Goal: Transaction & Acquisition: Purchase product/service

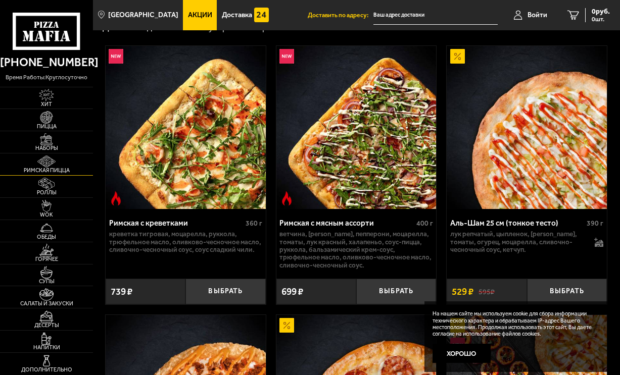
scroll to position [191, 0]
click at [55, 190] on img at bounding box center [46, 184] width 25 height 12
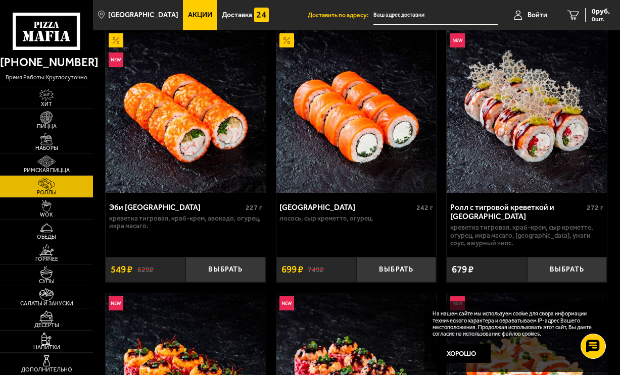
scroll to position [60, 0]
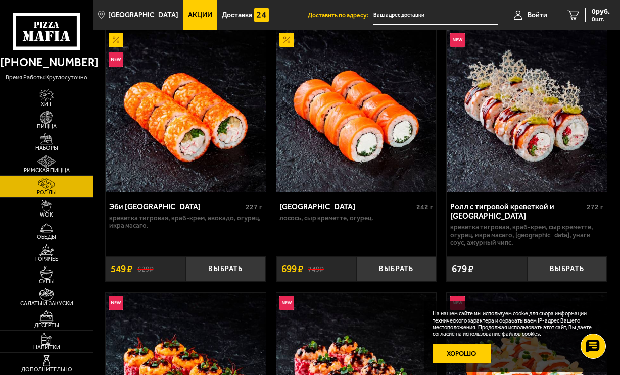
click at [453, 357] on button "Хорошо" at bounding box center [461, 353] width 58 height 19
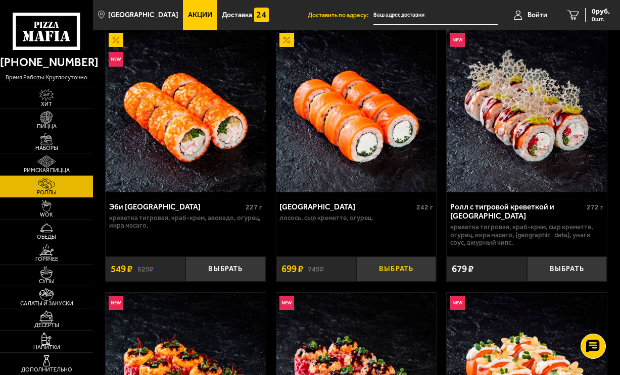
click at [387, 282] on button "Выбрать" at bounding box center [396, 270] width 80 height 26
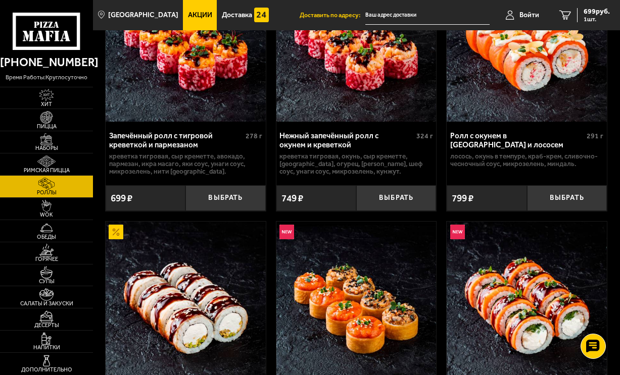
scroll to position [371, 0]
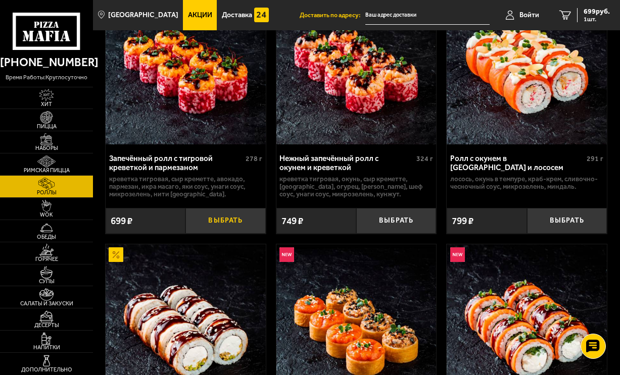
click at [215, 234] on button "Выбрать" at bounding box center [225, 221] width 80 height 26
click at [52, 300] on img at bounding box center [46, 294] width 25 height 12
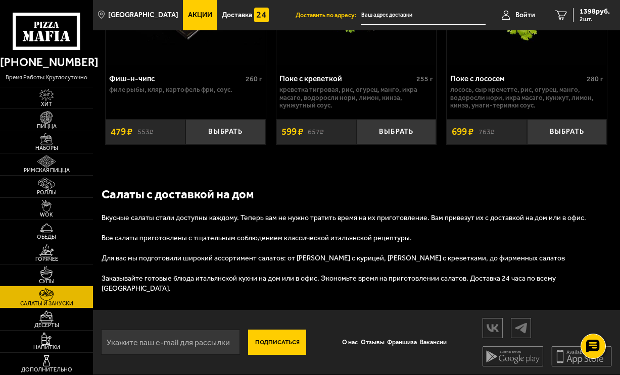
scroll to position [1350, 0]
click at [59, 323] on img at bounding box center [46, 317] width 25 height 12
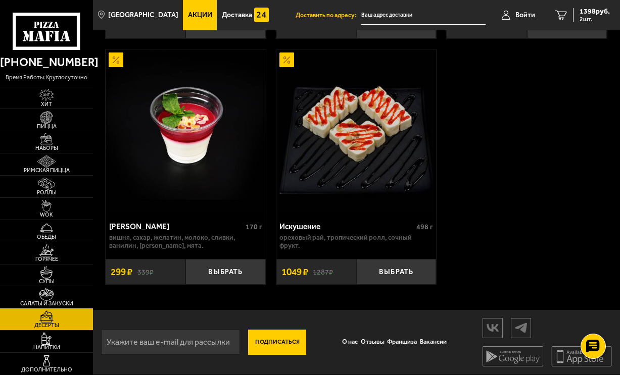
scroll to position [835, 0]
click at [59, 256] on img at bounding box center [46, 250] width 25 height 12
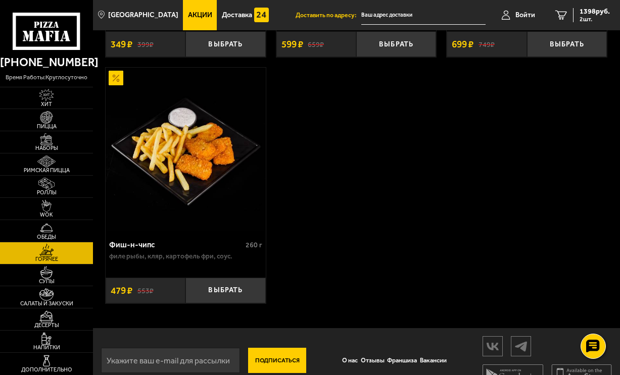
scroll to position [1393, 0]
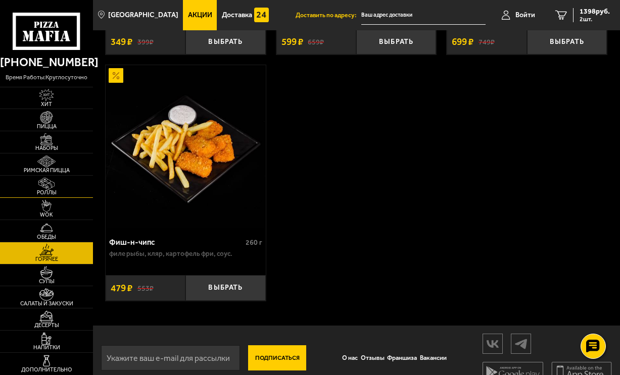
click at [59, 190] on img at bounding box center [46, 184] width 25 height 12
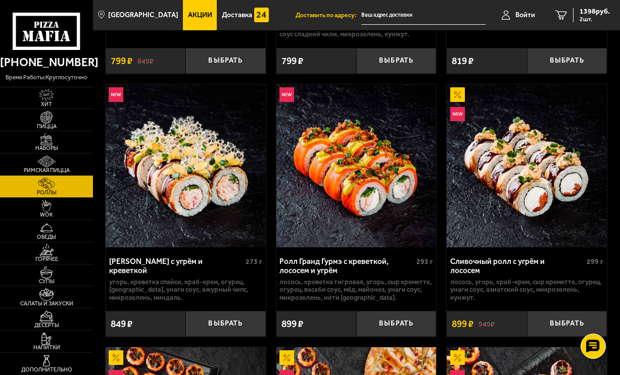
scroll to position [823, 0]
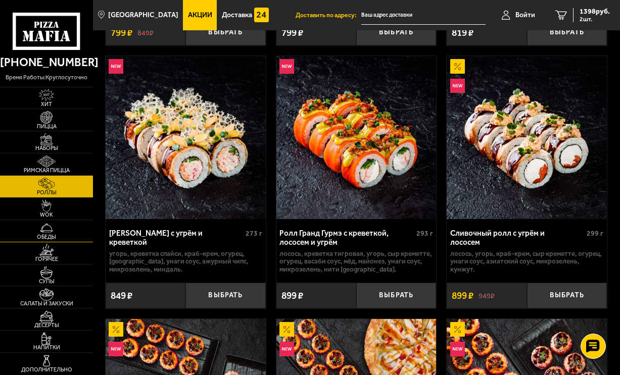
click at [59, 234] on img at bounding box center [46, 228] width 25 height 12
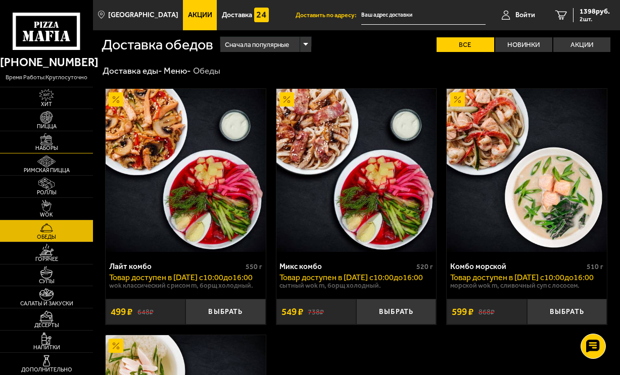
click at [63, 151] on span "Наборы" at bounding box center [46, 148] width 93 height 6
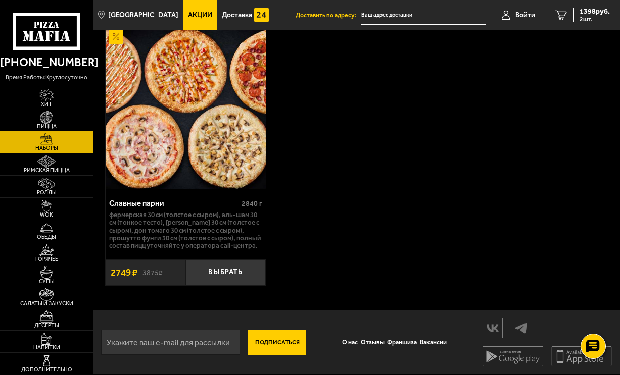
scroll to position [3043, 0]
click at [57, 101] on img at bounding box center [46, 95] width 25 height 12
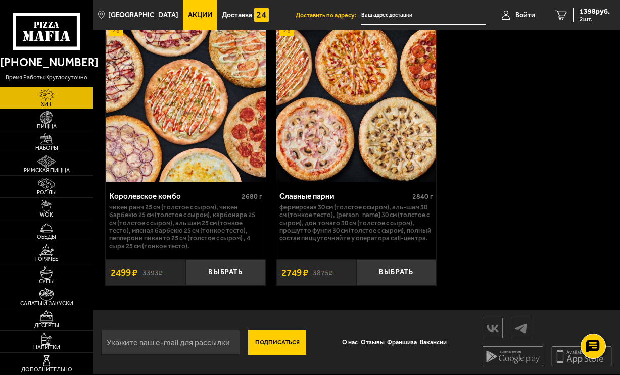
scroll to position [1445, 0]
click at [52, 145] on img at bounding box center [46, 139] width 25 height 12
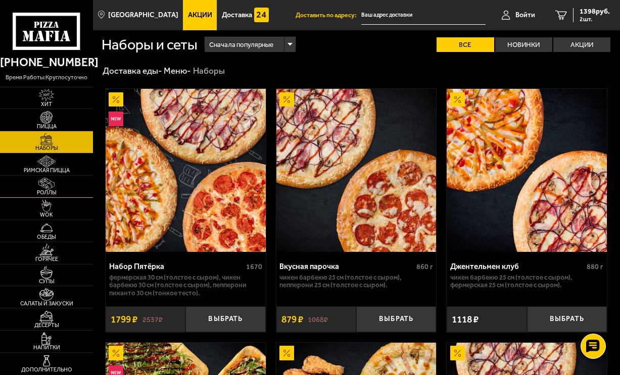
click at [55, 190] on img at bounding box center [46, 184] width 25 height 12
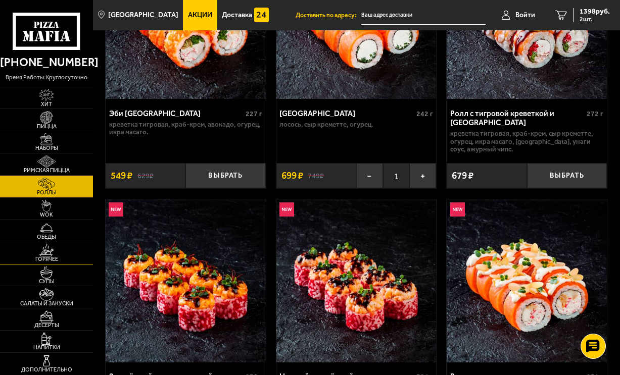
scroll to position [154, 0]
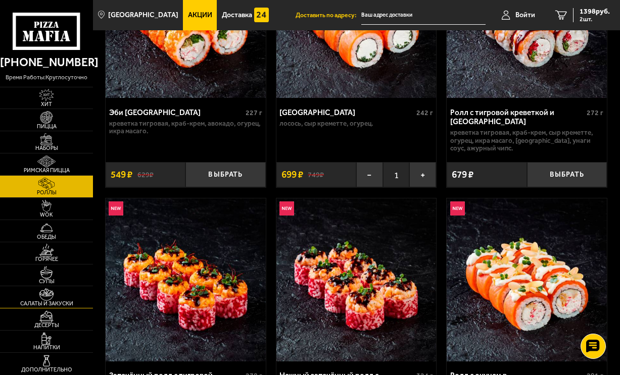
click at [47, 300] on img at bounding box center [46, 294] width 25 height 12
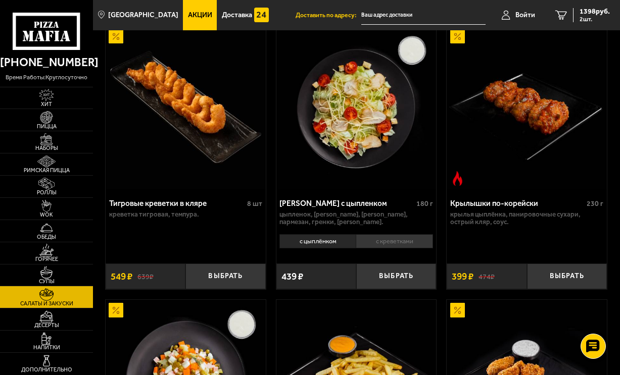
scroll to position [58, 0]
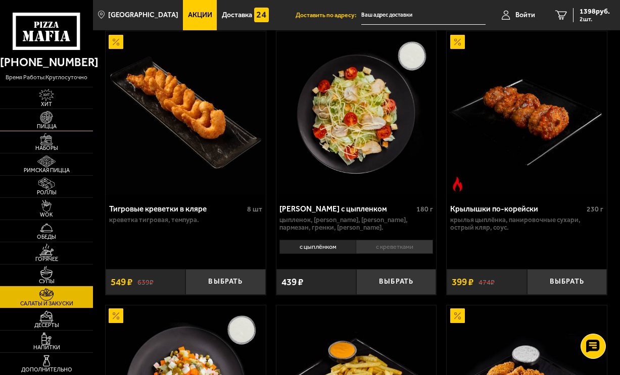
click at [59, 123] on img at bounding box center [46, 117] width 25 height 12
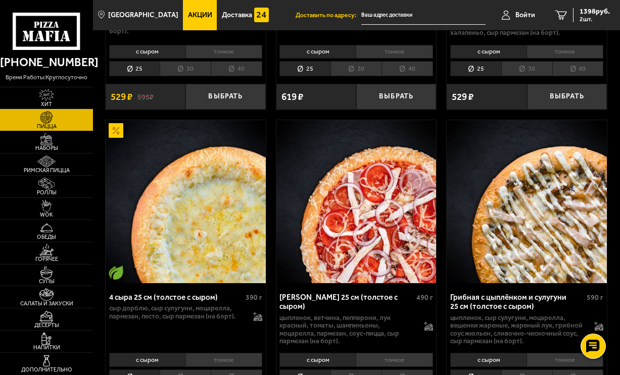
scroll to position [272, 0]
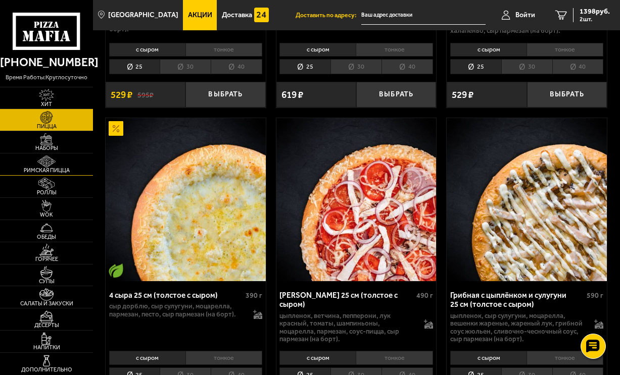
click at [57, 168] on img at bounding box center [46, 162] width 25 height 12
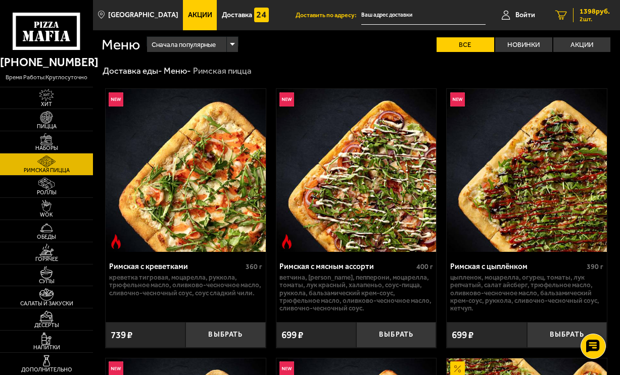
click at [590, 8] on span "1398 руб." at bounding box center [594, 11] width 30 height 7
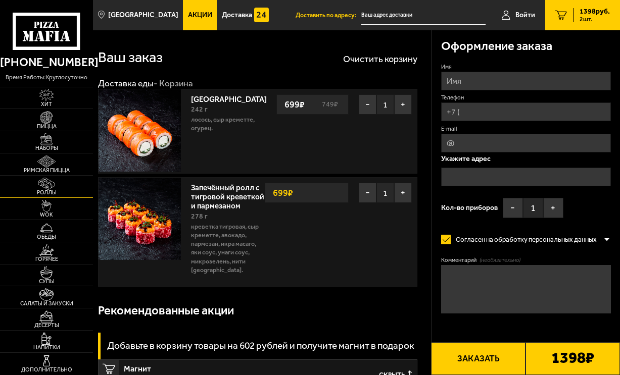
drag, startPoint x: 57, startPoint y: 202, endPoint x: 71, endPoint y: 201, distance: 13.7
click at [57, 190] on img at bounding box center [46, 184] width 25 height 12
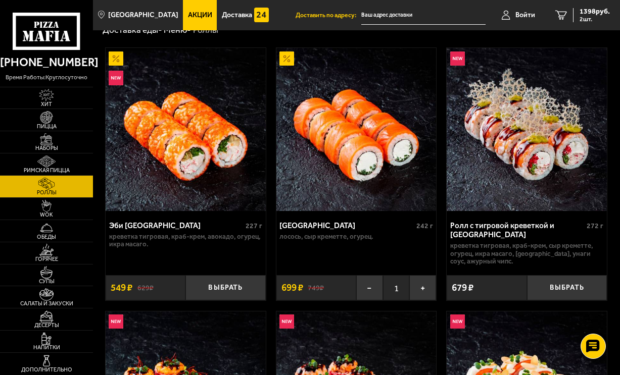
scroll to position [52, 0]
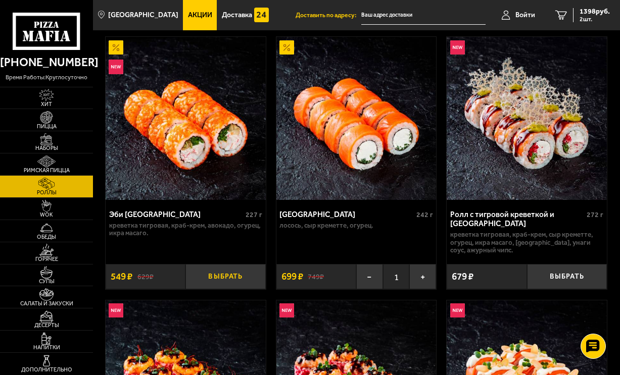
click at [221, 290] on button "Выбрать" at bounding box center [225, 277] width 80 height 26
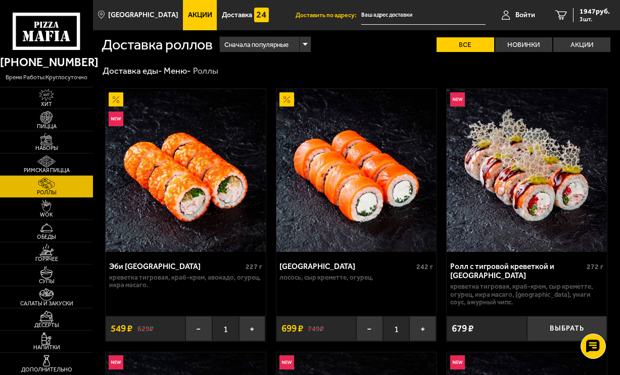
scroll to position [0, 0]
click at [588, 10] on span "1947 руб." at bounding box center [594, 11] width 30 height 7
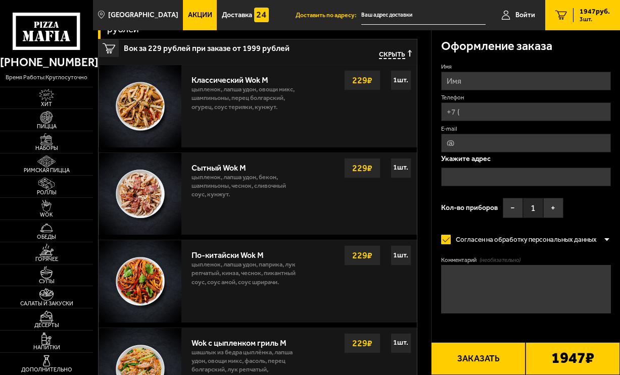
scroll to position [410, 0]
click at [59, 278] on img at bounding box center [46, 272] width 25 height 12
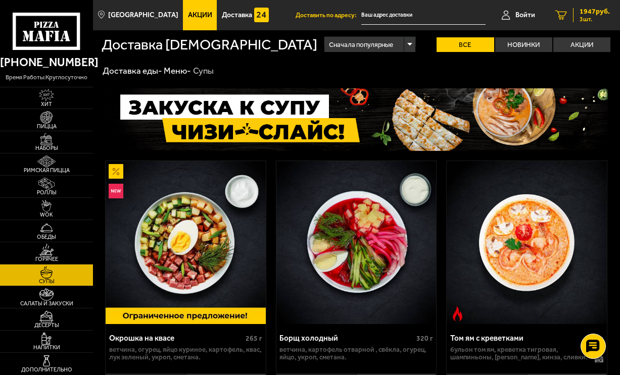
click at [594, 15] on span "1947 руб." at bounding box center [594, 11] width 30 height 7
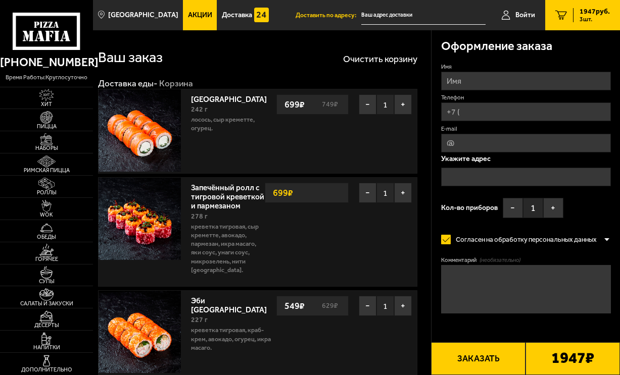
click at [461, 90] on input "Имя" at bounding box center [526, 81] width 170 height 19
type input "[PERSON_NAME]"
click at [516, 121] on input "Телефон" at bounding box center [526, 112] width 170 height 19
type input "[PHONE_NUMBER]"
click at [480, 186] on input "text" at bounding box center [526, 177] width 170 height 19
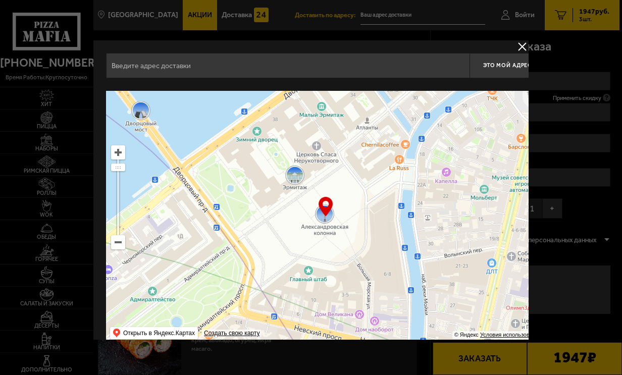
drag, startPoint x: 192, startPoint y: 71, endPoint x: 239, endPoint y: 85, distance: 49.0
click at [192, 71] on input "text" at bounding box center [288, 65] width 364 height 25
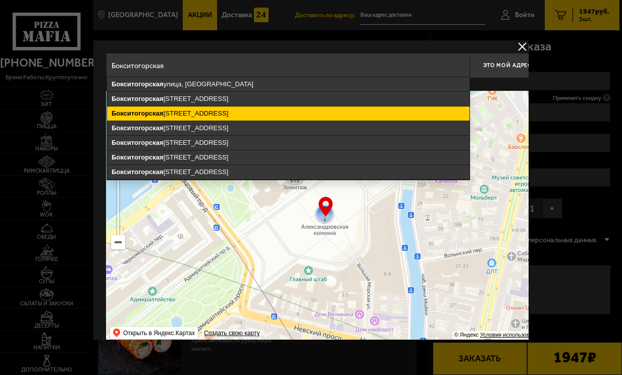
click at [185, 113] on ymaps "[STREET_ADDRESS]" at bounding box center [288, 114] width 363 height 14
type input "[STREET_ADDRESS]"
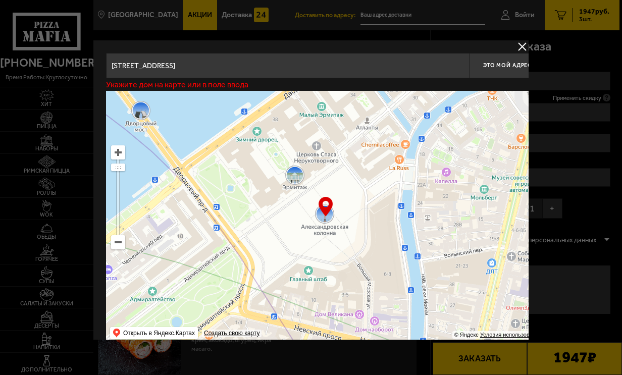
type input "[STREET_ADDRESS]"
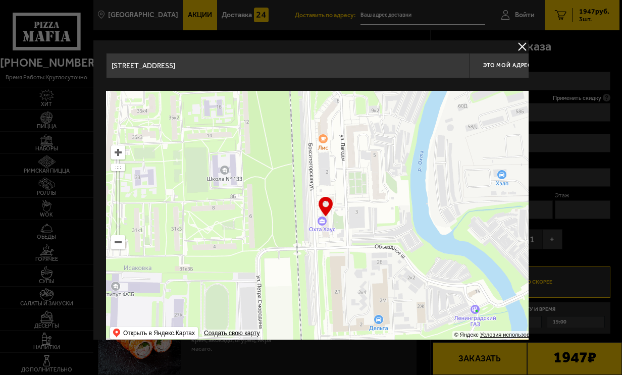
drag, startPoint x: 281, startPoint y: 64, endPoint x: 296, endPoint y: 69, distance: 16.0
click at [281, 64] on input "[STREET_ADDRESS]" at bounding box center [288, 65] width 364 height 25
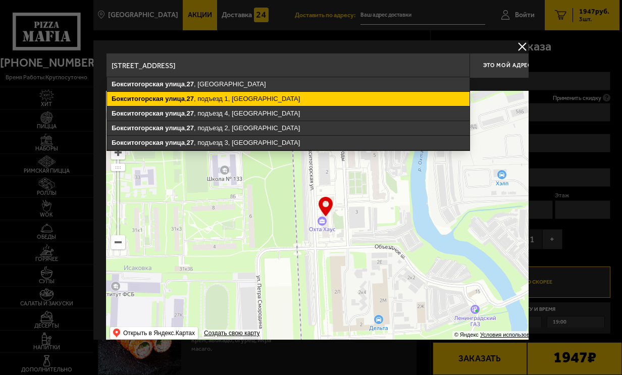
click at [289, 104] on ymaps "[STREET_ADDRESS]" at bounding box center [288, 99] width 363 height 14
type input "[STREET_ADDRESS]"
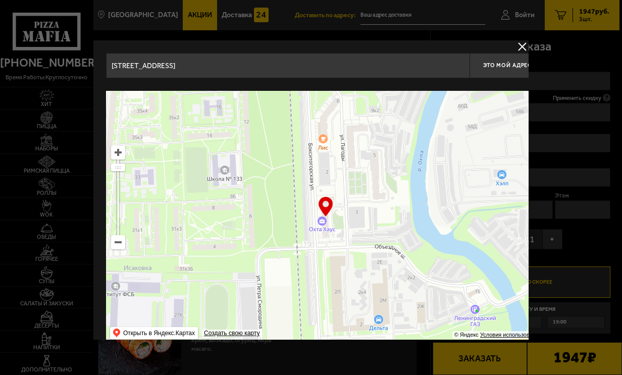
type input "[STREET_ADDRESS]"
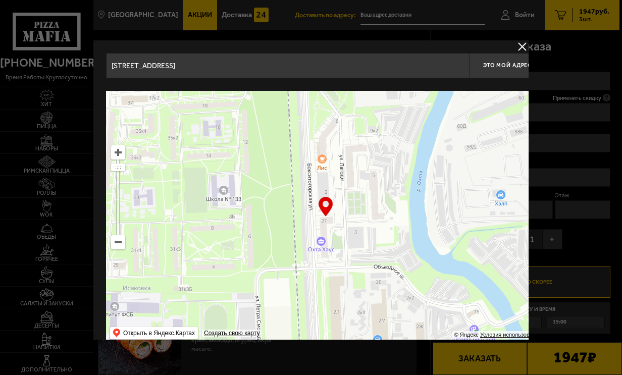
click at [313, 68] on input "[STREET_ADDRESS]" at bounding box center [288, 65] width 364 height 25
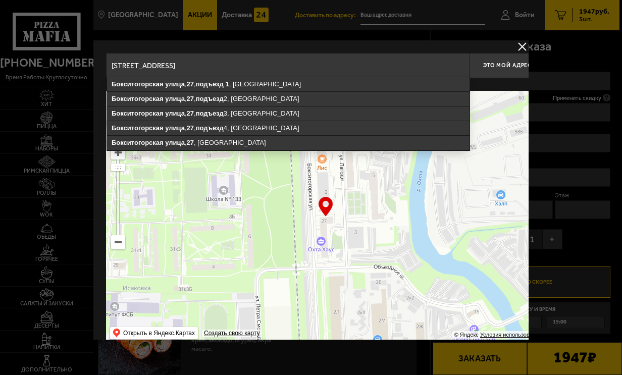
drag, startPoint x: 310, startPoint y: 66, endPoint x: 287, endPoint y: 67, distance: 23.3
click at [287, 67] on input "[STREET_ADDRESS]" at bounding box center [288, 65] width 364 height 25
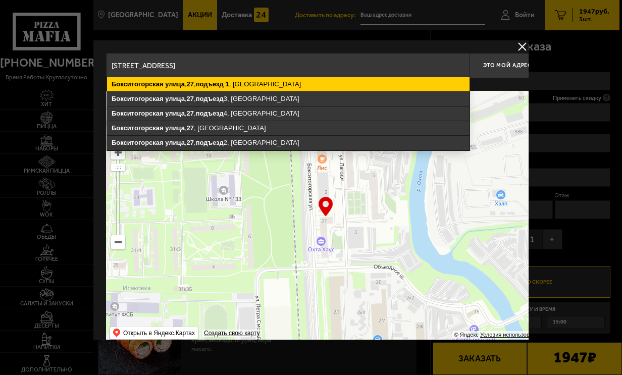
click at [275, 83] on ymaps "[STREET_ADDRESS]" at bounding box center [288, 84] width 363 height 14
type input "[STREET_ADDRESS]"
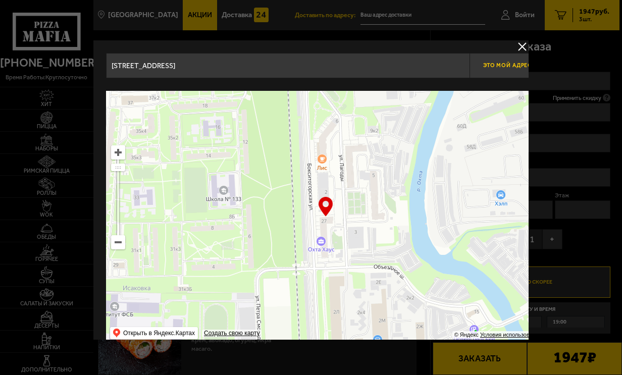
click at [507, 63] on span "Это мой адрес" at bounding box center [507, 65] width 48 height 7
type input "[STREET_ADDRESS]"
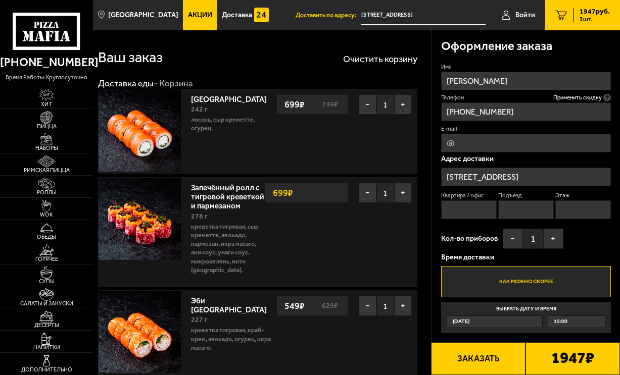
drag, startPoint x: 460, startPoint y: 277, endPoint x: 551, endPoint y: 308, distance: 96.1
click at [460, 219] on input "Квартира / офис" at bounding box center [469, 209] width 56 height 19
type input "42"
click at [553, 219] on input "Подъезд" at bounding box center [526, 209] width 56 height 19
type input "1"
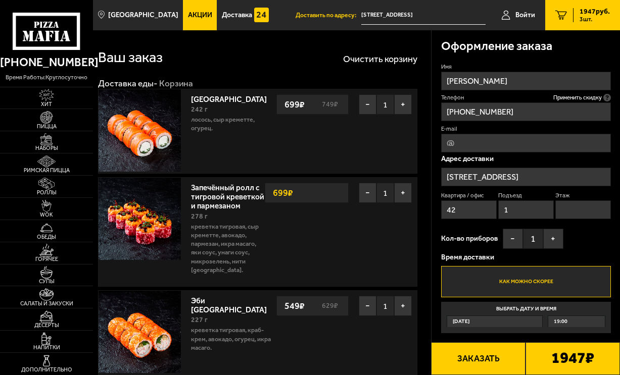
click at [555, 219] on input "Этаж" at bounding box center [583, 209] width 56 height 19
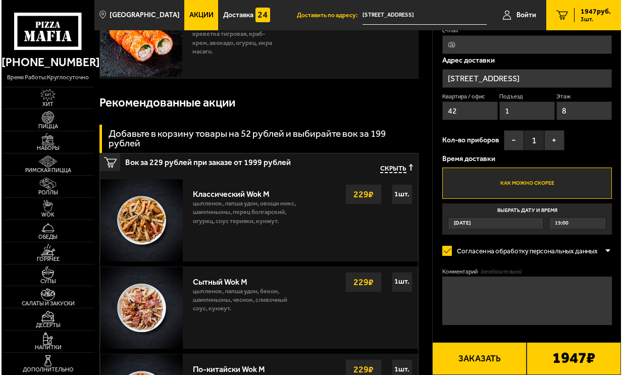
scroll to position [301, 0]
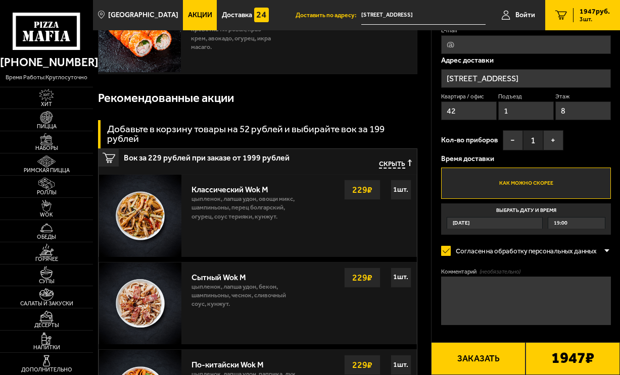
type input "8"
click at [473, 358] on button "Заказать" at bounding box center [478, 358] width 94 height 33
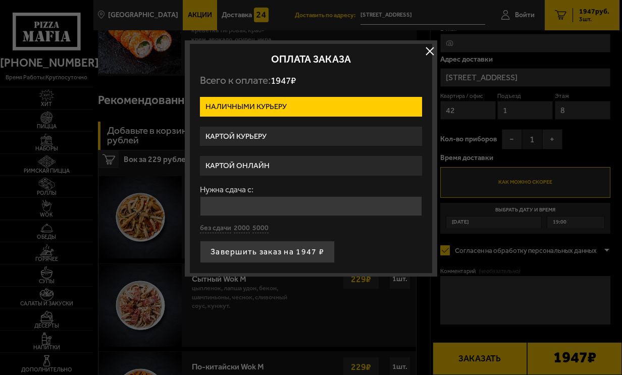
click at [234, 146] on label "Картой курьеру" at bounding box center [311, 137] width 222 height 20
click at [0, 0] on input "Картой курьеру" at bounding box center [0, 0] width 0 height 0
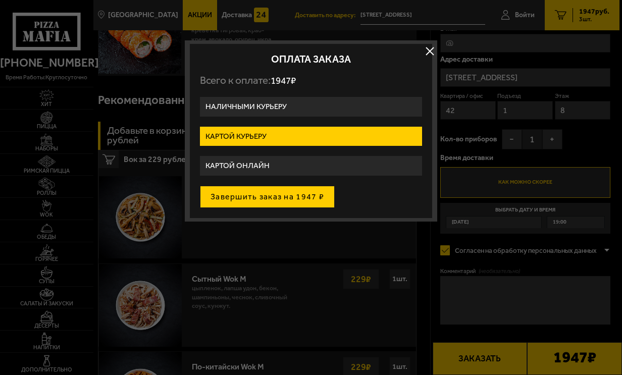
click at [278, 207] on button "Завершить заказ на 1947 ₽" at bounding box center [267, 197] width 135 height 22
